Goal: Task Accomplishment & Management: Use online tool/utility

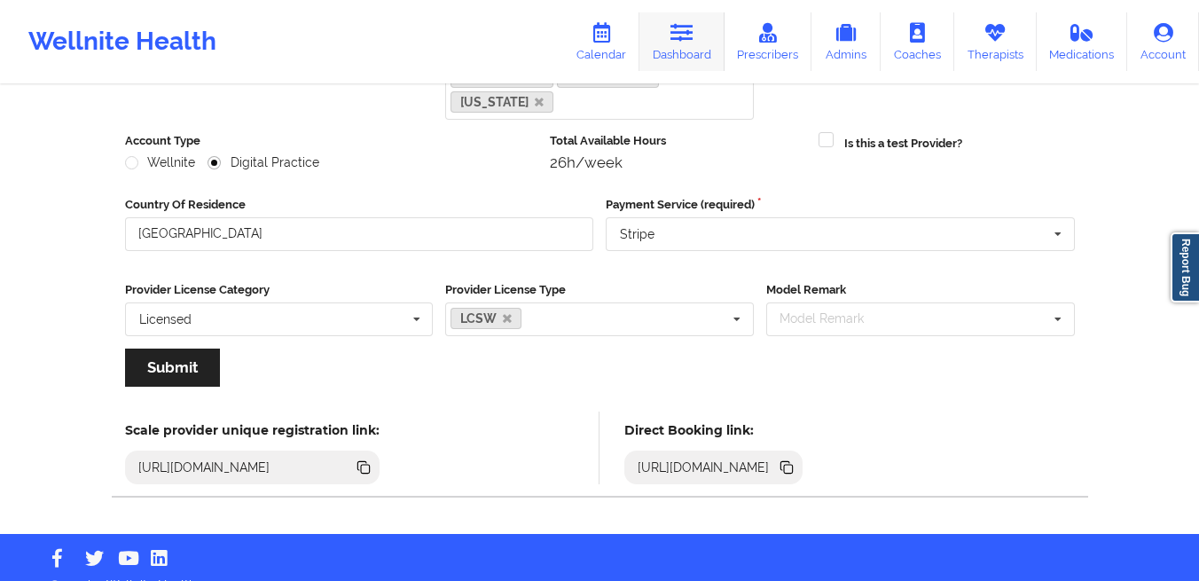
click at [709, 45] on link "Dashboard" at bounding box center [681, 41] width 85 height 59
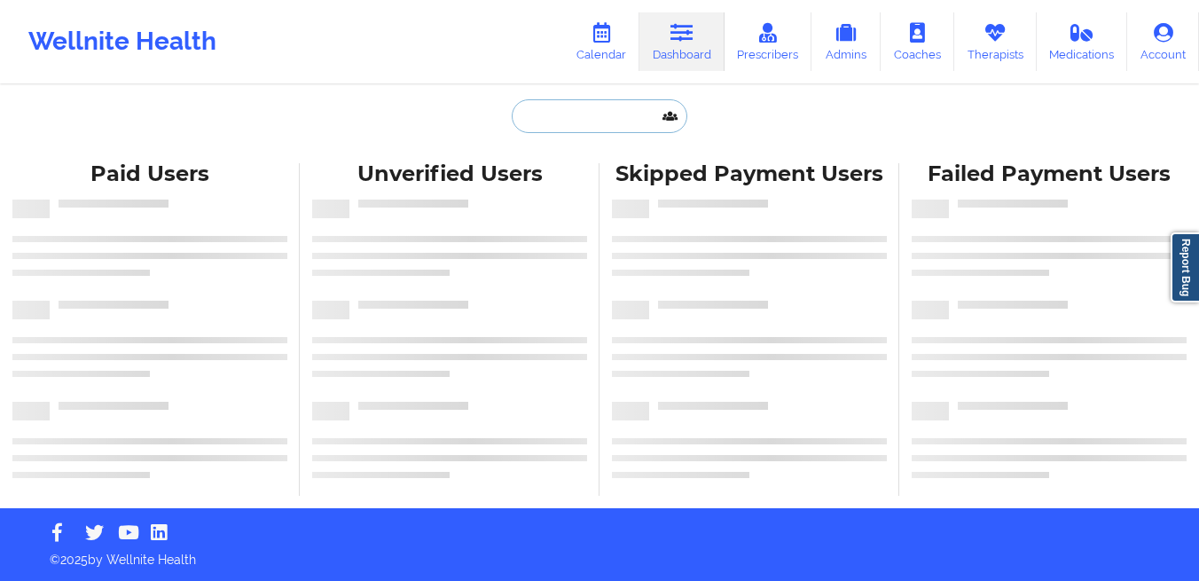
click at [561, 103] on input "text" at bounding box center [600, 116] width 176 height 34
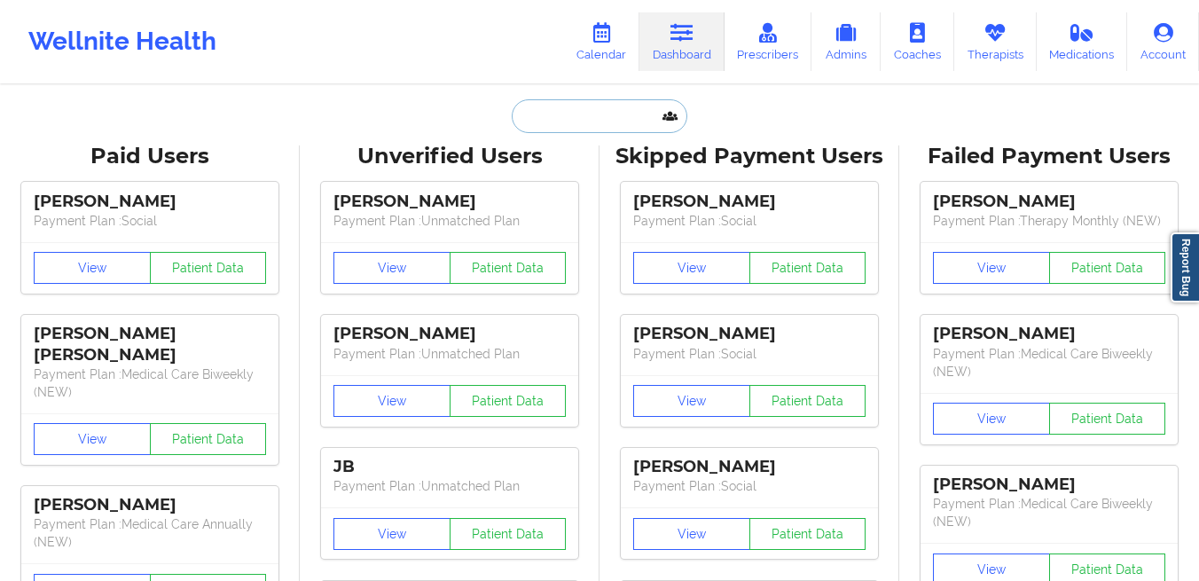
paste input "[EMAIL_ADDRESS][DOMAIN_NAME]"
type input "[EMAIL_ADDRESS][DOMAIN_NAME]"
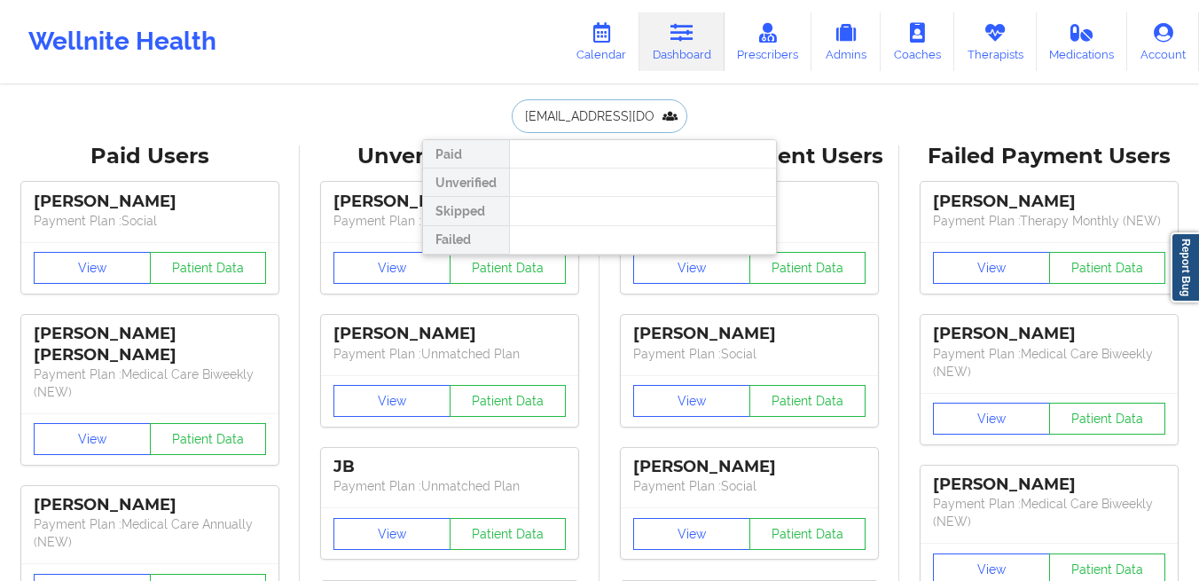
scroll to position [0, 46]
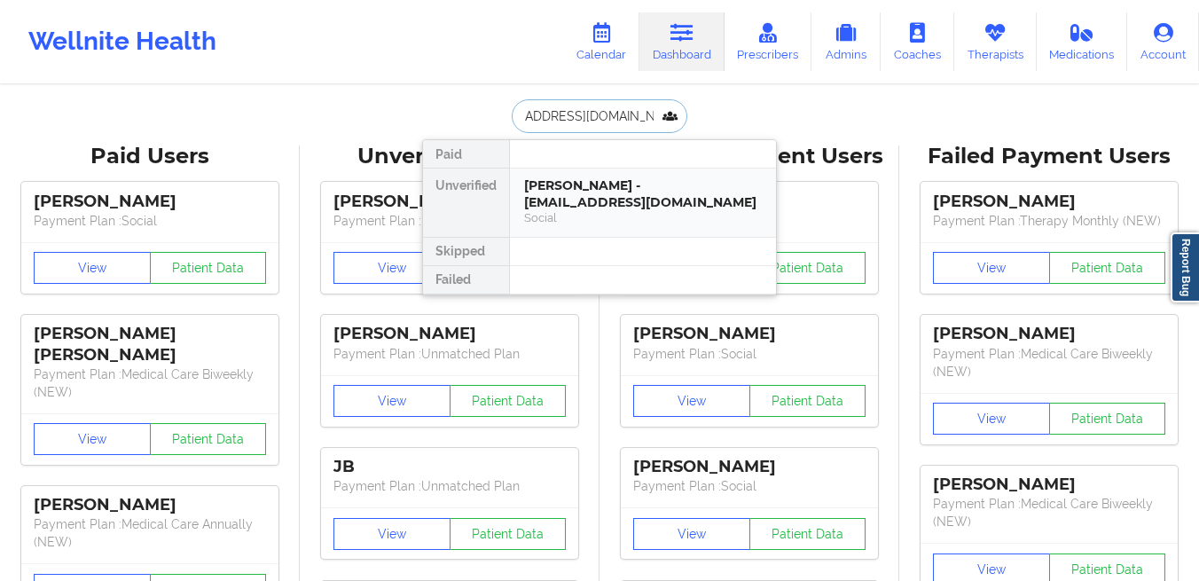
click at [559, 200] on div "Rubina Shrestha - rubinashrestha1112@gmail.com" at bounding box center [643, 193] width 238 height 33
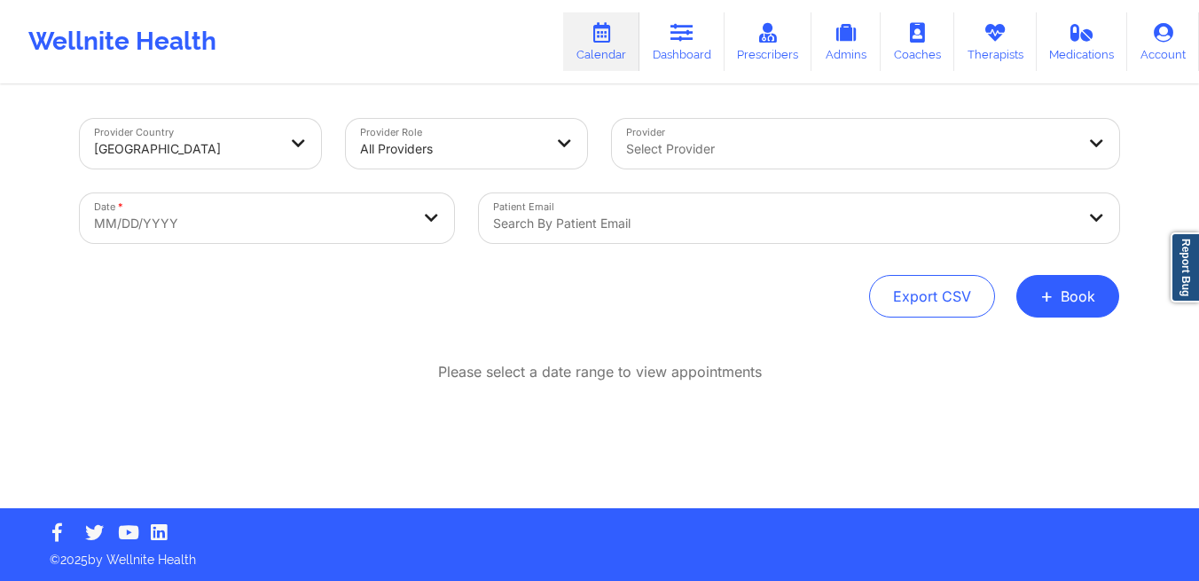
click at [264, 219] on body "Wellnite Health Calendar Dashboard Prescribers Admins Coaches Therapists Medica…" at bounding box center [599, 290] width 1199 height 581
select select "2025-8"
select select "2025-9"
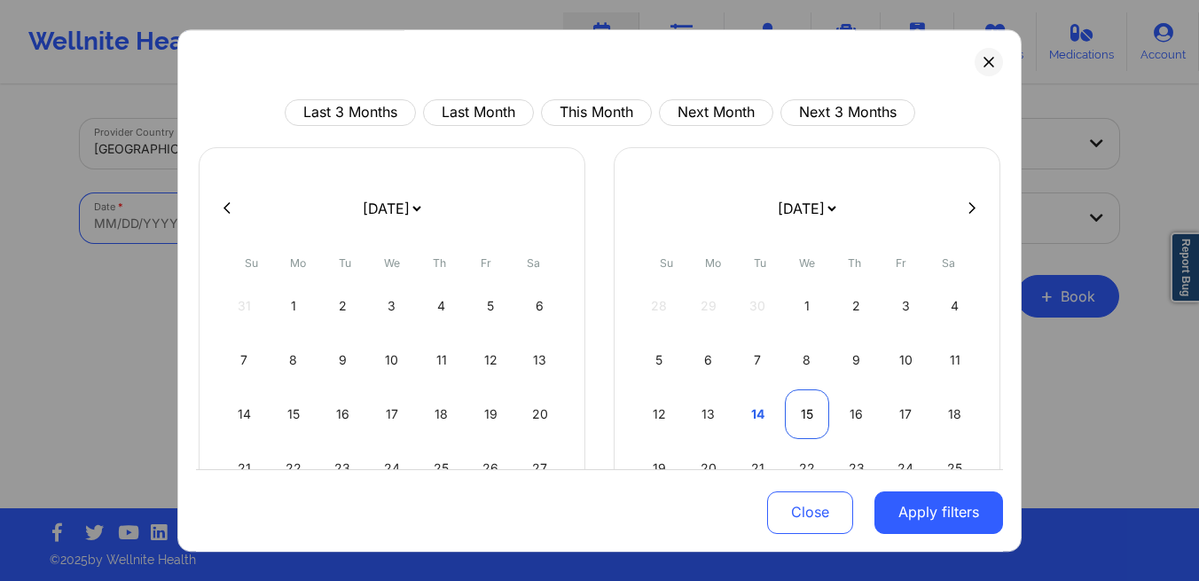
click at [803, 418] on div "15" at bounding box center [807, 414] width 45 height 50
select select "2025-9"
select select "2025-10"
click at [803, 418] on div "12" at bounding box center [807, 414] width 45 height 50
select select "2025-9"
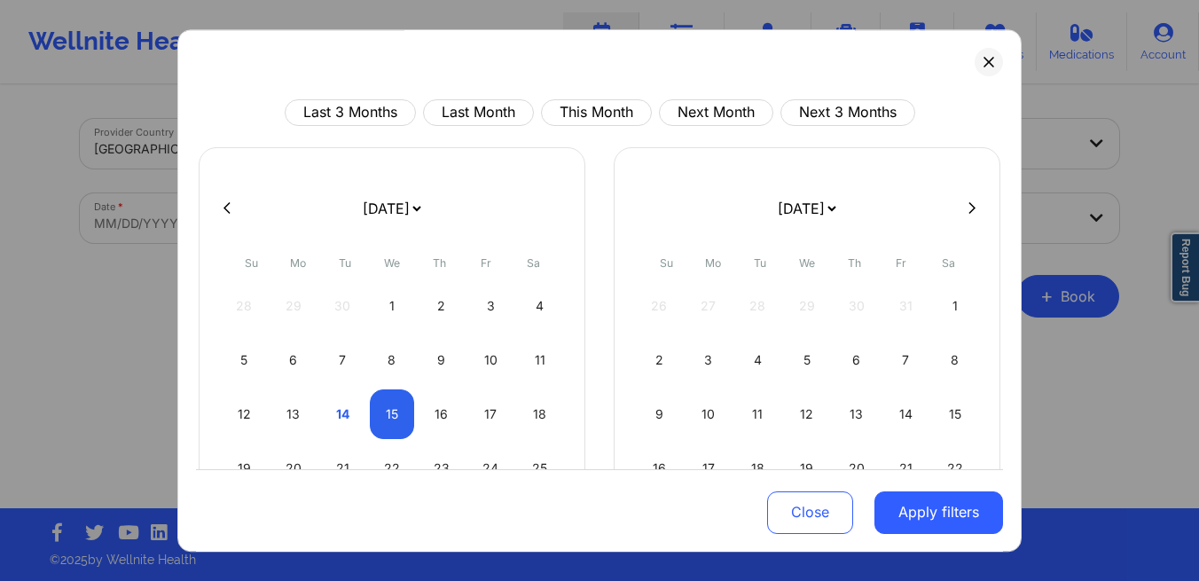
select select "2025-10"
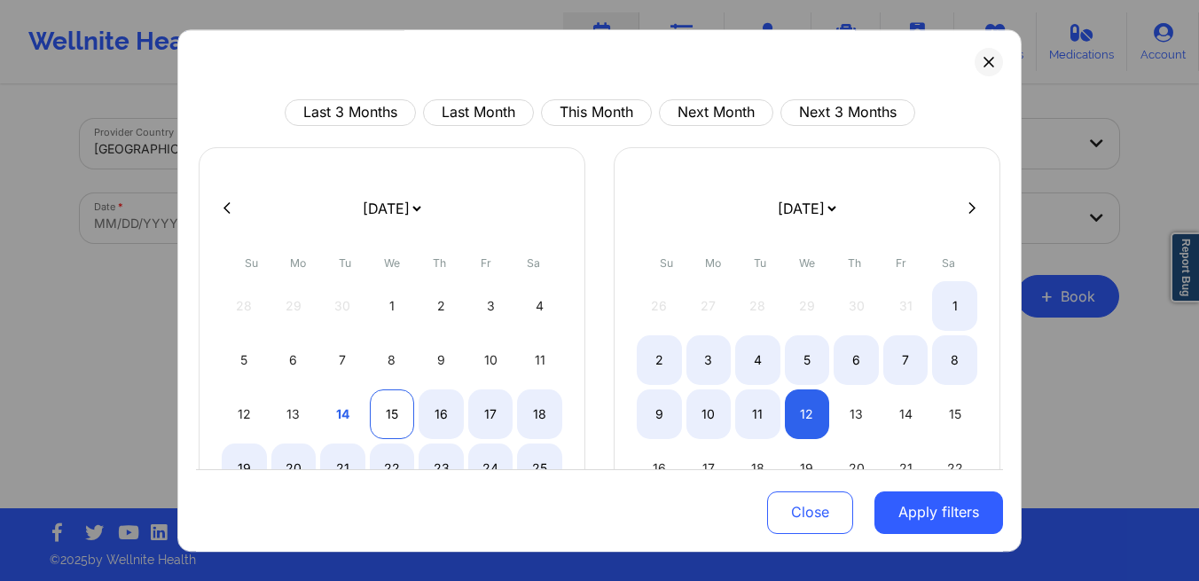
click at [381, 419] on div "15" at bounding box center [392, 414] width 45 height 50
select select "2025-9"
select select "2025-10"
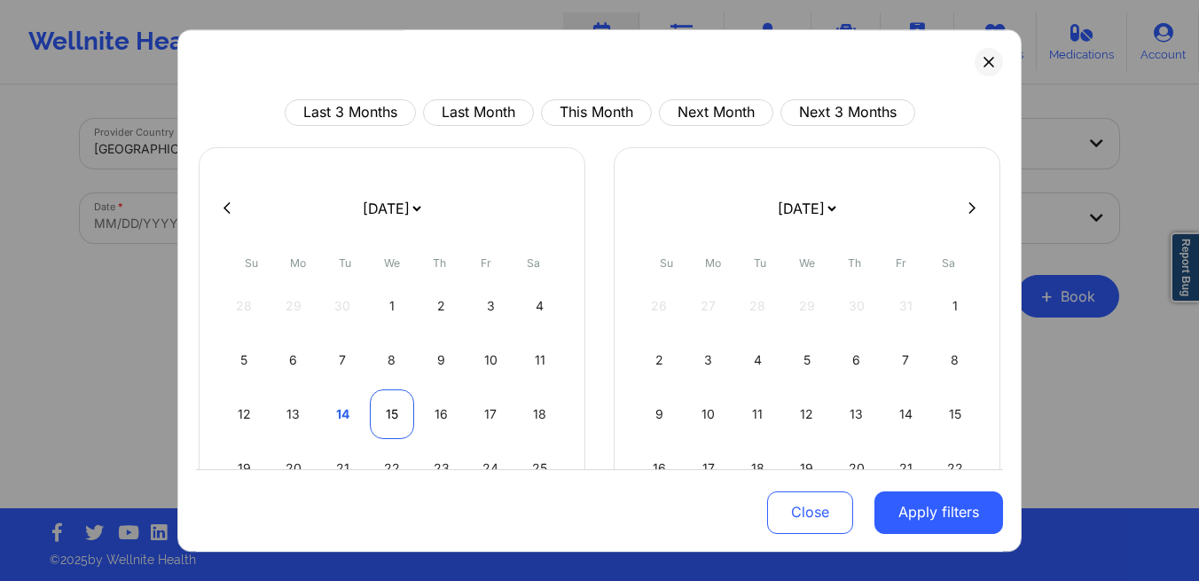
click at [381, 419] on div "15" at bounding box center [392, 414] width 45 height 50
select select "2025-9"
select select "2025-10"
click at [381, 419] on div "15" at bounding box center [392, 414] width 45 height 50
select select "2025-9"
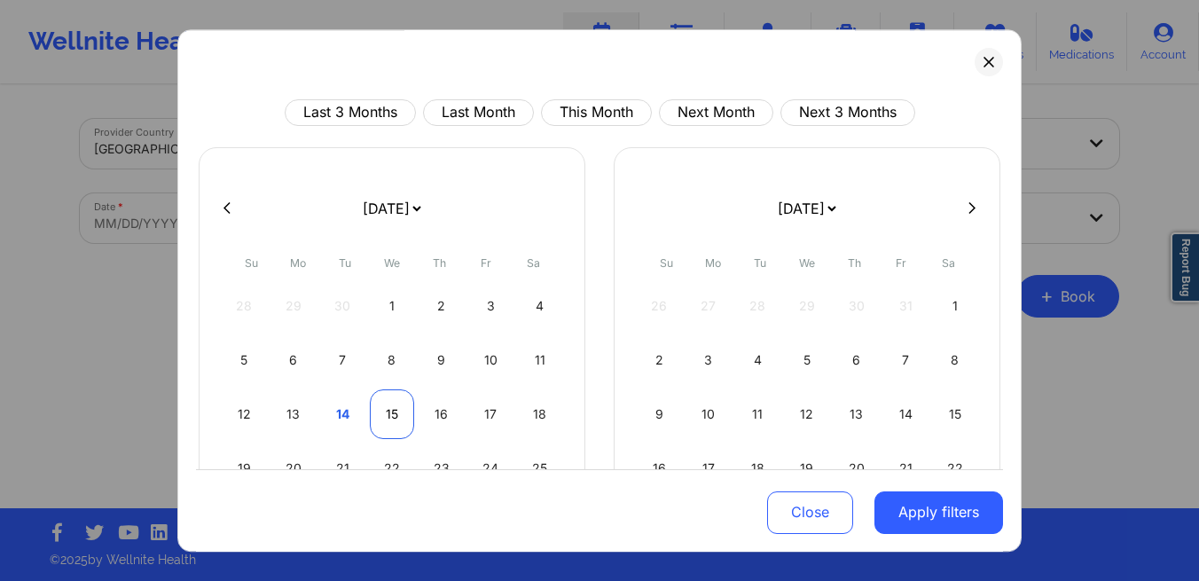
select select "2025-10"
select select "2025-9"
select select "2025-10"
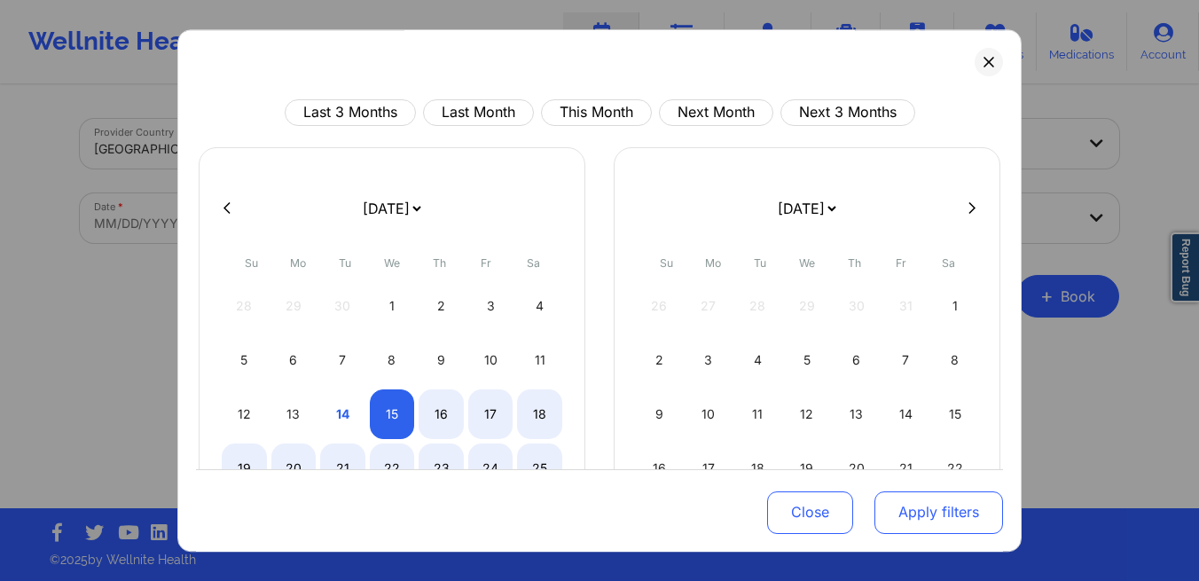
click at [941, 517] on button "Apply filters" at bounding box center [938, 511] width 129 height 43
select select "2025-9"
select select "2025-10"
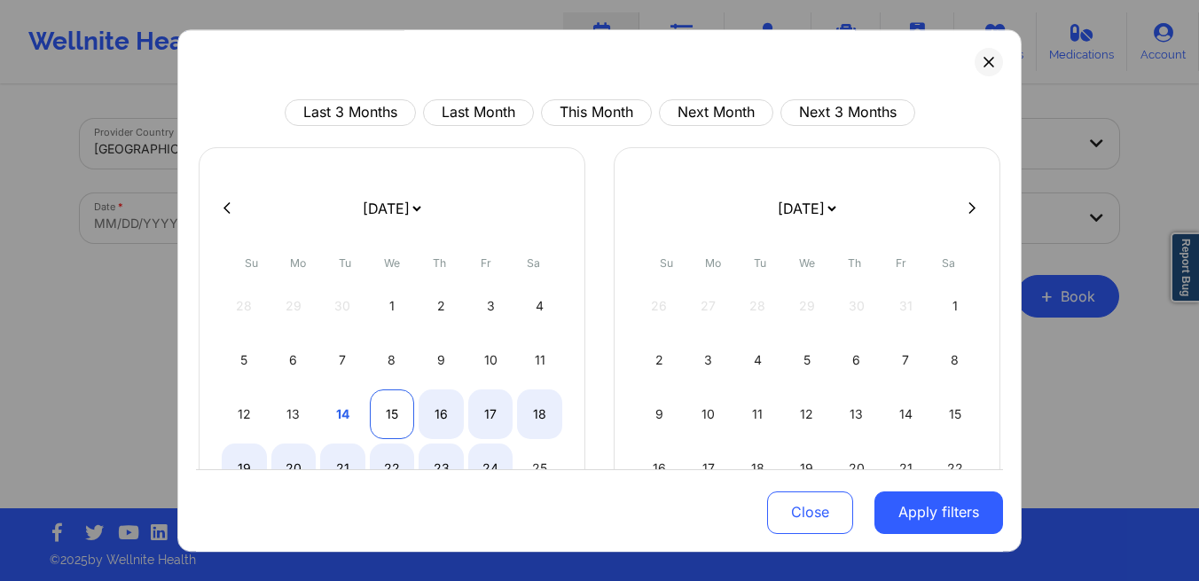
select select "2025-9"
select select "2025-10"
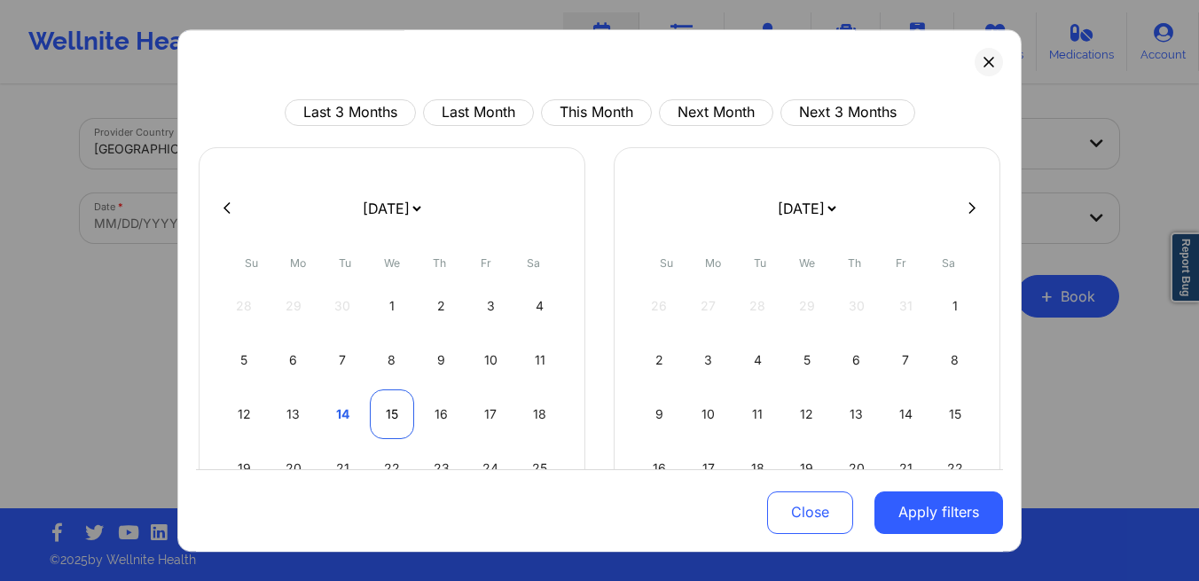
click at [383, 409] on div "15" at bounding box center [392, 414] width 45 height 50
select select "2025-9"
select select "2025-10"
click at [414, 409] on div "12 13 14 15 16 17 18" at bounding box center [392, 414] width 341 height 50
click at [395, 411] on div "15" at bounding box center [392, 414] width 45 height 50
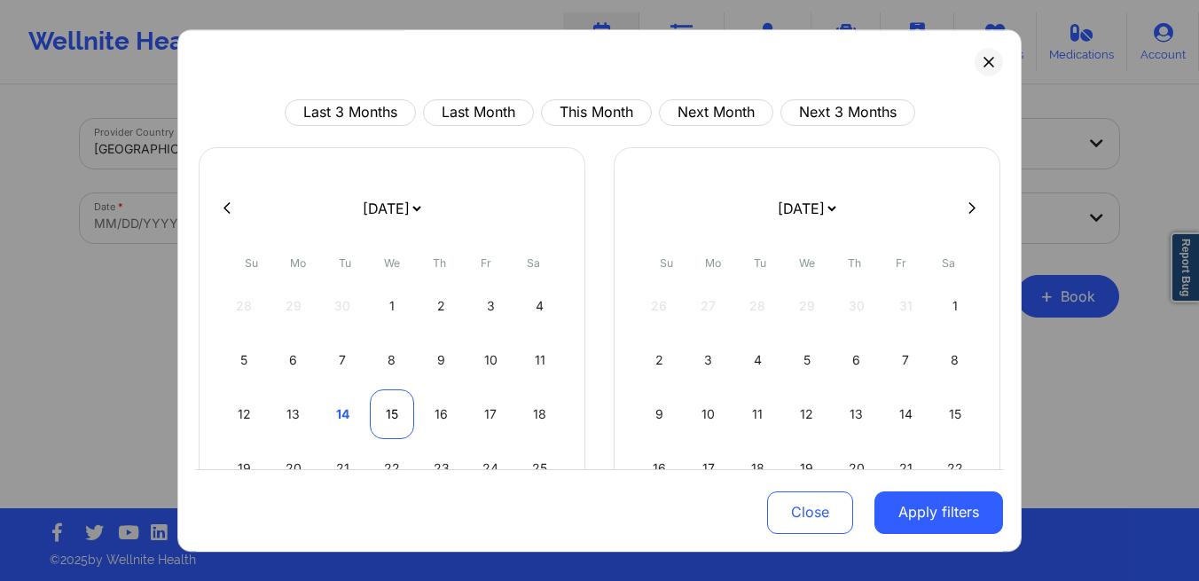
click at [395, 411] on div "15" at bounding box center [392, 414] width 45 height 50
select select "2025-9"
select select "2025-10"
click at [435, 414] on div "16" at bounding box center [441, 414] width 45 height 50
select select "2025-9"
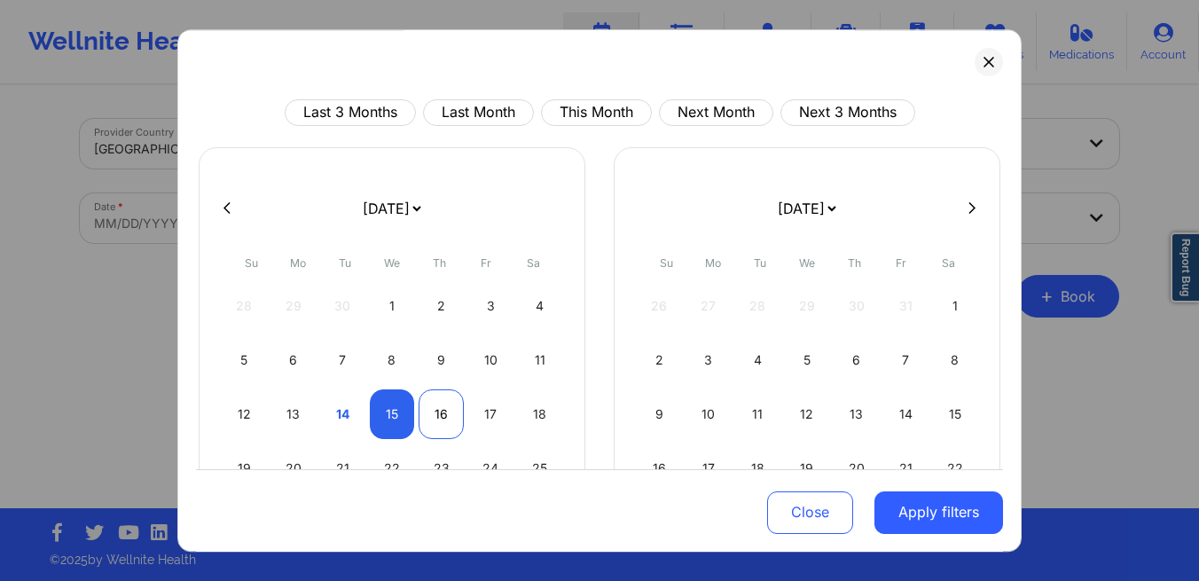
select select "2025-10"
select select "2025-9"
select select "2025-10"
click at [385, 422] on div "15" at bounding box center [392, 414] width 45 height 50
select select "2025-9"
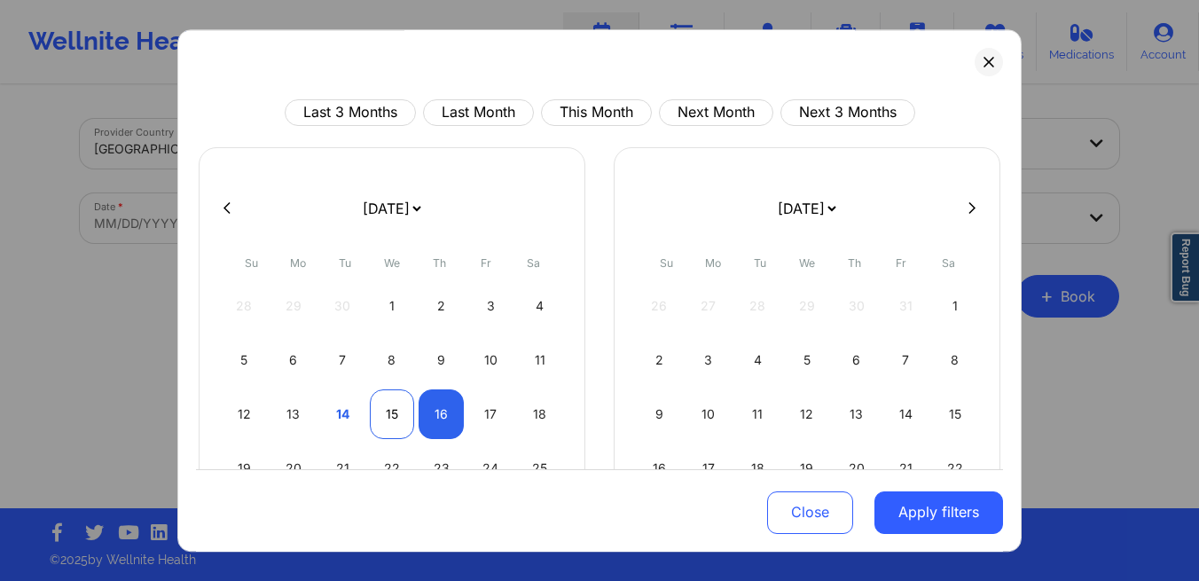
select select "2025-10"
click at [385, 422] on div "15" at bounding box center [392, 414] width 45 height 50
select select "2025-9"
select select "2025-10"
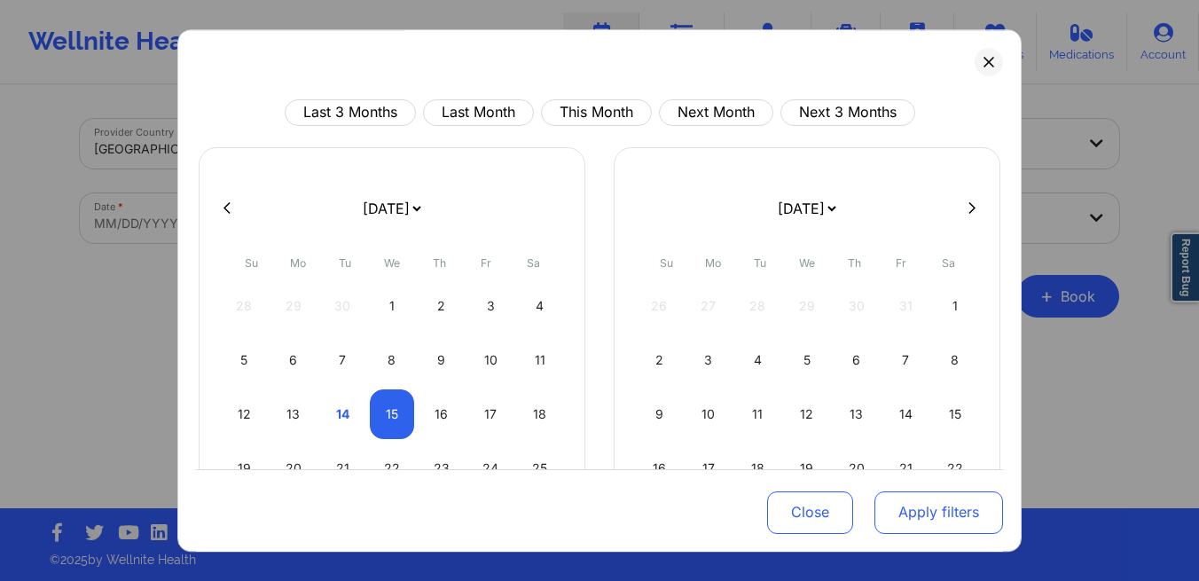
click at [926, 519] on button "Apply filters" at bounding box center [938, 511] width 129 height 43
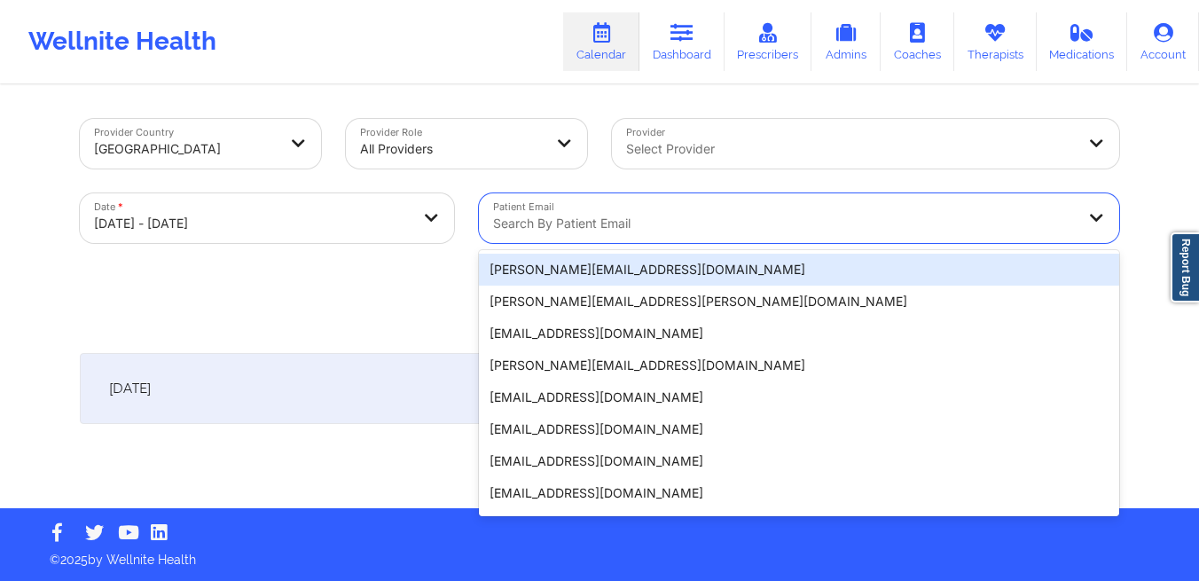
click at [674, 220] on div at bounding box center [784, 223] width 582 height 21
paste input "[EMAIL_ADDRESS][DOMAIN_NAME]"
type input "[EMAIL_ADDRESS][DOMAIN_NAME]"
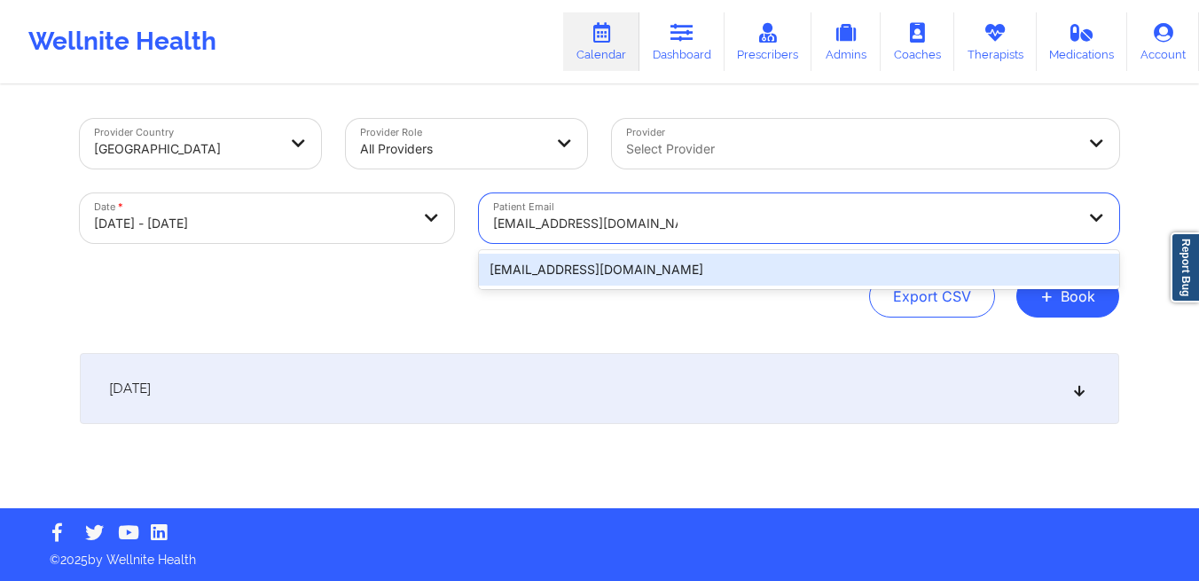
click at [684, 262] on div "[EMAIL_ADDRESS][DOMAIN_NAME]" at bounding box center [799, 270] width 640 height 32
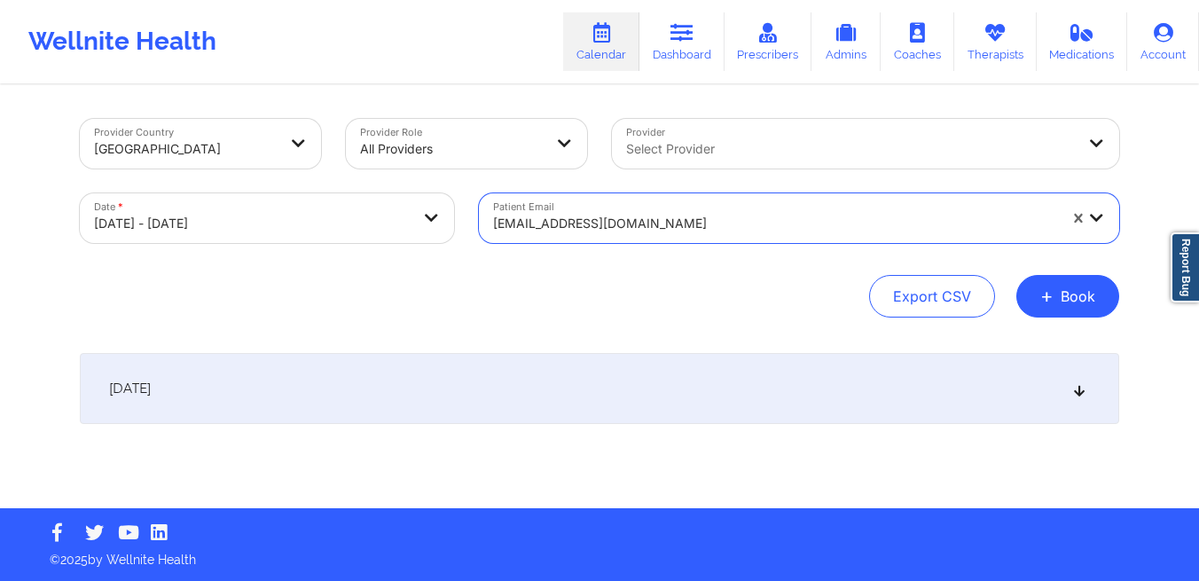
click at [717, 399] on div "[DATE]" at bounding box center [599, 388] width 1039 height 71
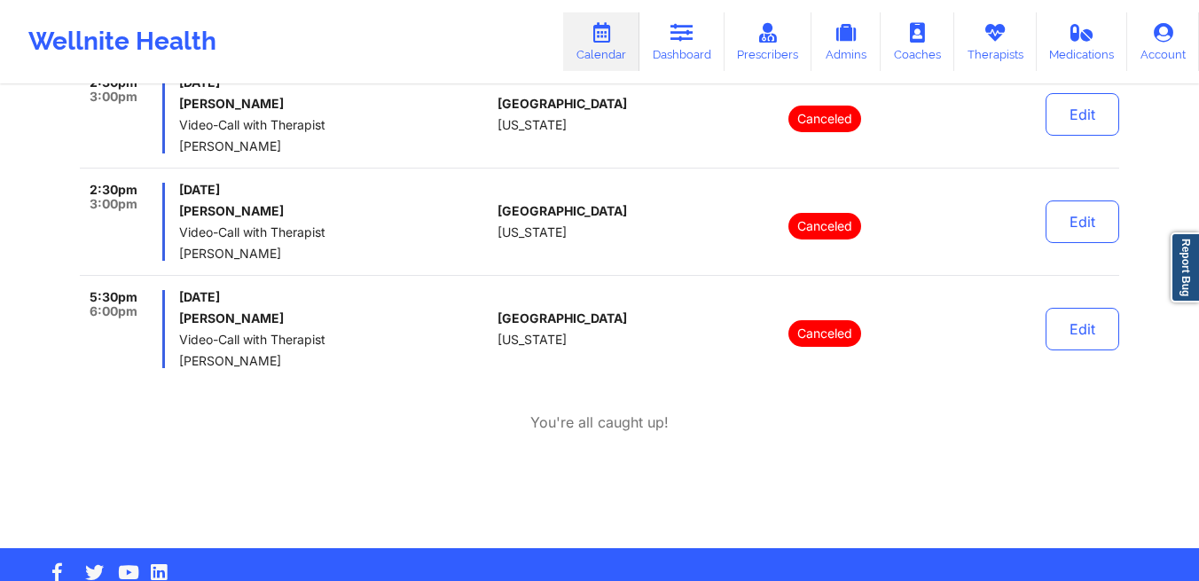
scroll to position [402, 0]
